Goal: Task Accomplishment & Management: Manage account settings

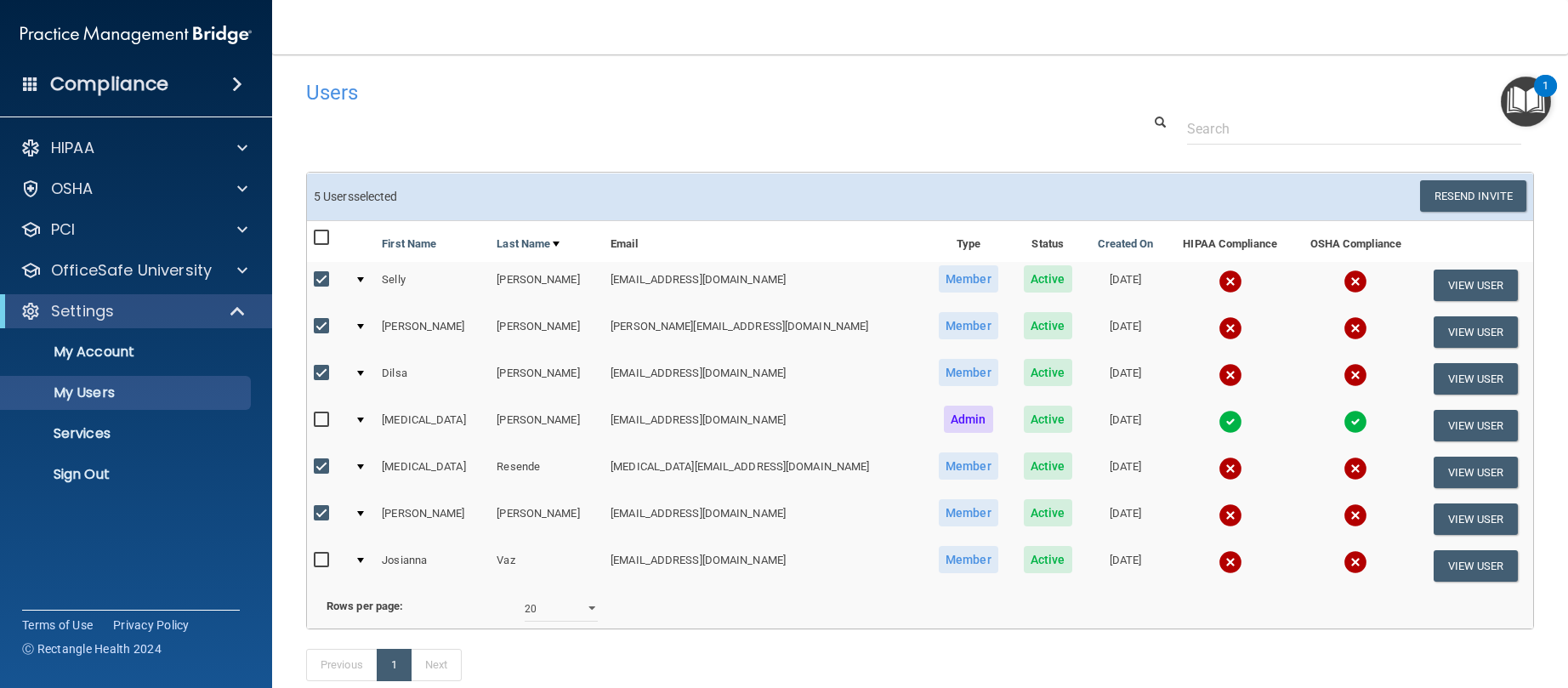
select select "20"
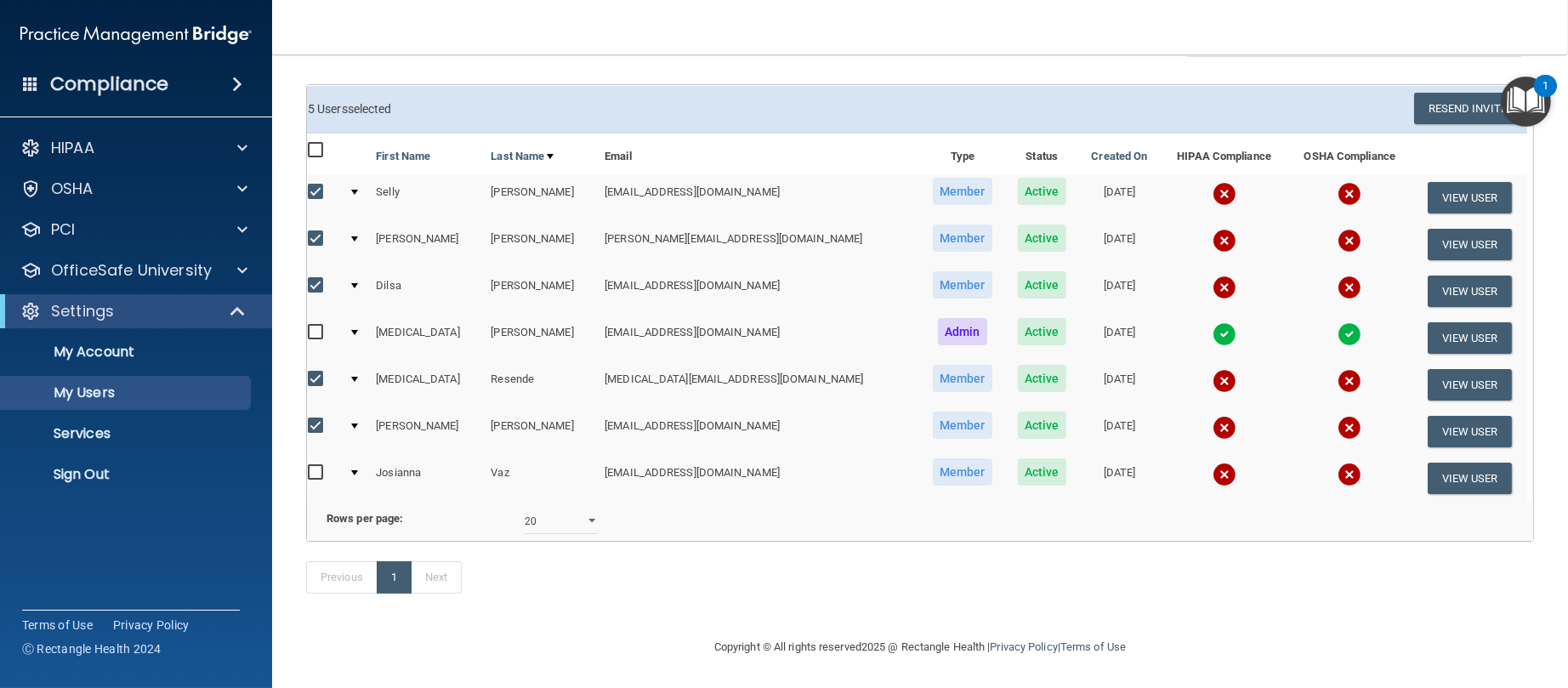
click at [319, 466] on input "checkbox" at bounding box center [317, 473] width 20 height 13
checkbox input "true"
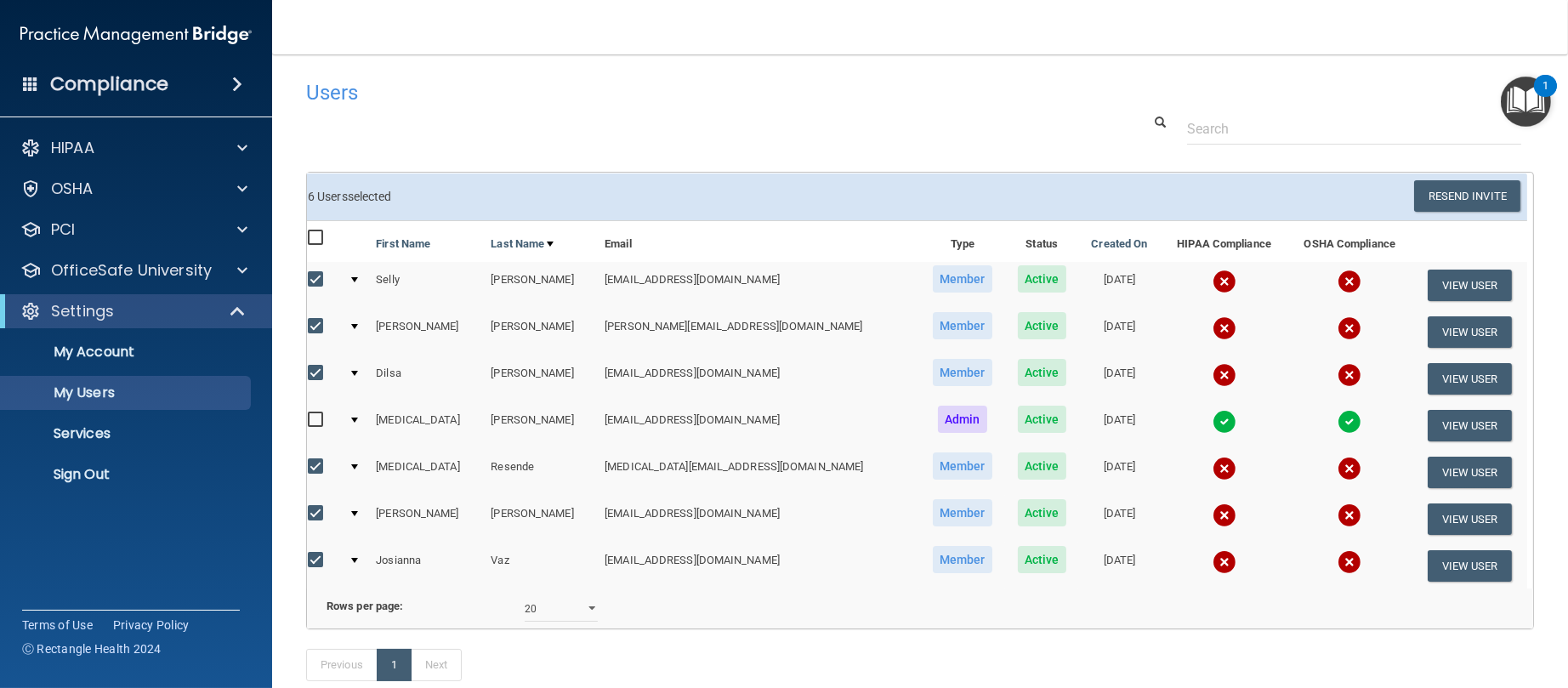
click at [315, 279] on input "checkbox" at bounding box center [317, 280] width 20 height 13
checkbox input "false"
click at [312, 323] on input "checkbox" at bounding box center [317, 326] width 20 height 13
checkbox input "false"
click at [316, 366] on input "checkbox" at bounding box center [317, 373] width 20 height 13
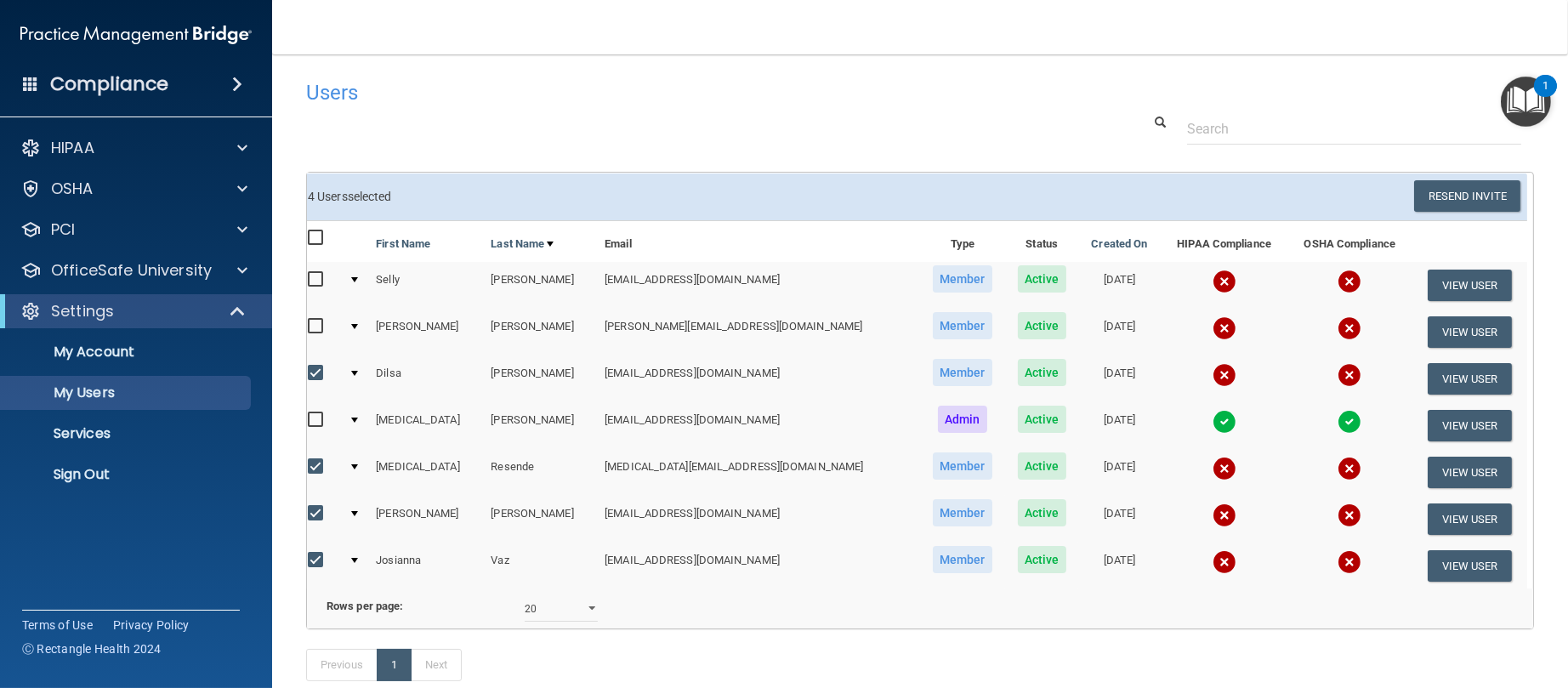
checkbox input "false"
click at [313, 460] on input "checkbox" at bounding box center [317, 466] width 20 height 13
checkbox input "false"
click at [312, 514] on input "checkbox" at bounding box center [317, 513] width 20 height 13
checkbox input "false"
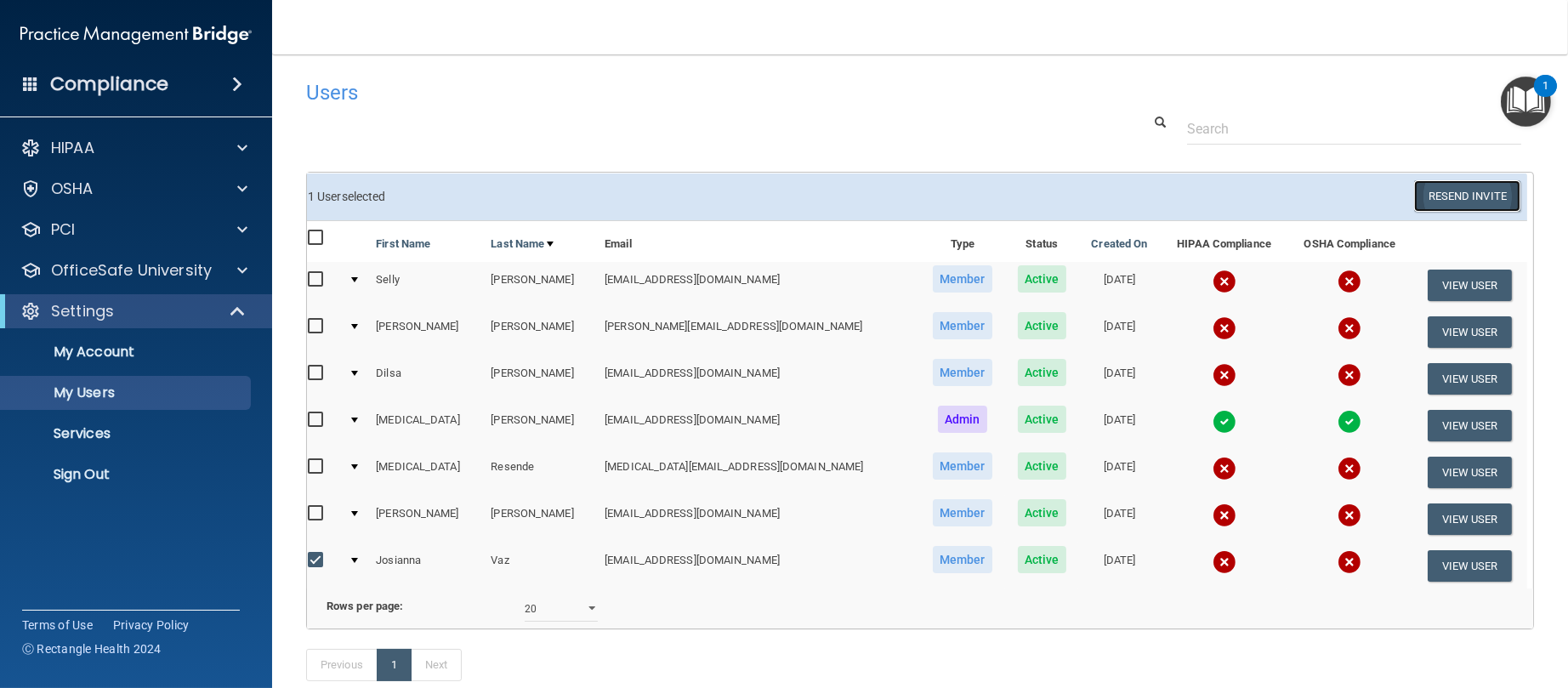
click at [1447, 206] on button "Resend Invite" at bounding box center [1468, 195] width 107 height 31
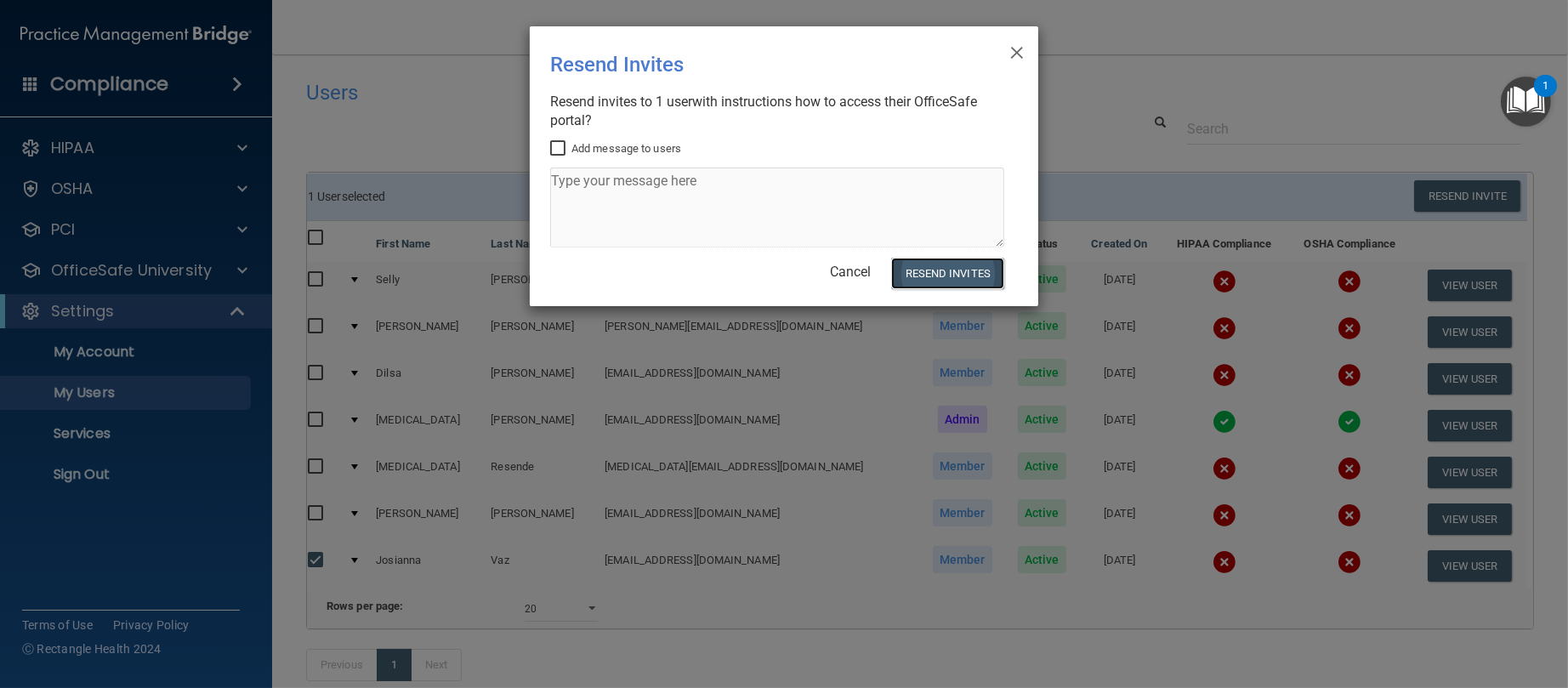
click at [943, 272] on button "Resend Invites" at bounding box center [947, 273] width 113 height 31
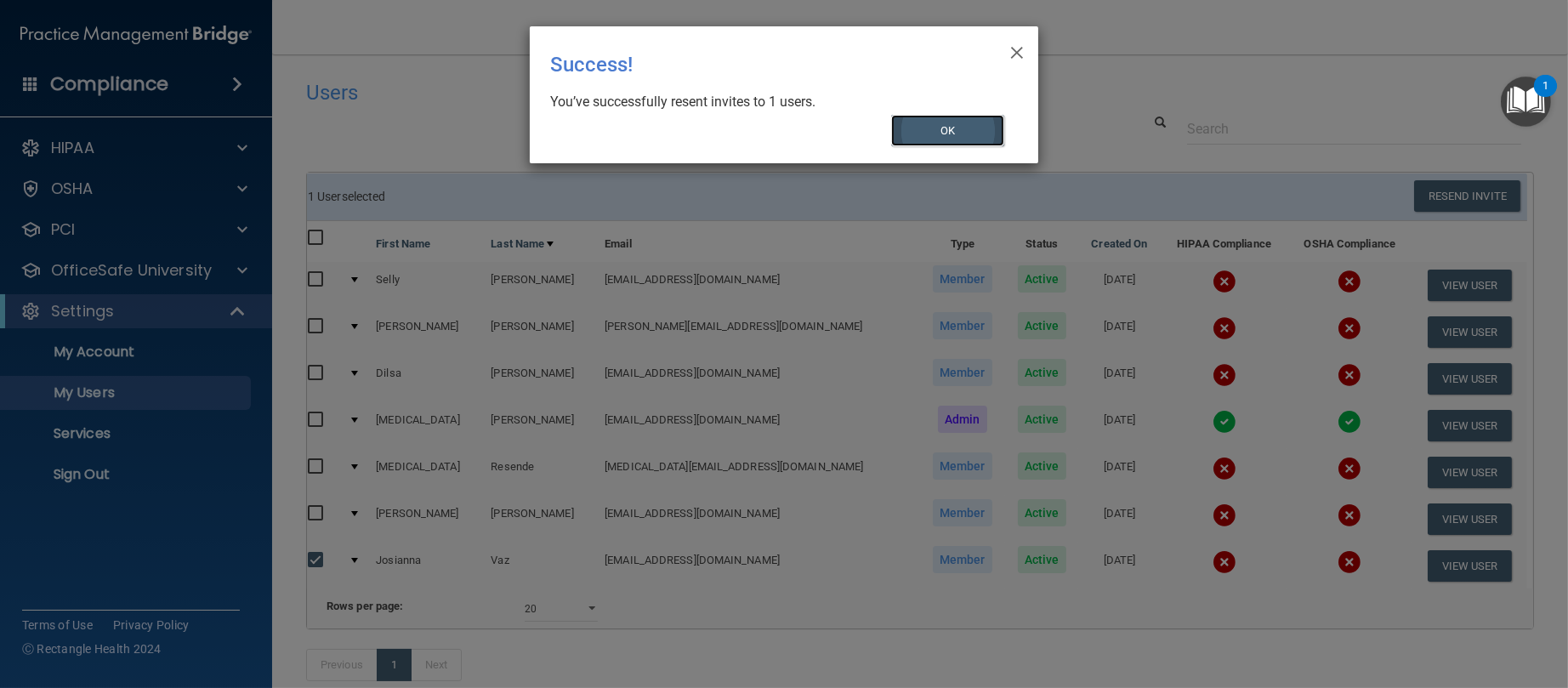
click at [943, 124] on button "OK" at bounding box center [948, 130] width 114 height 31
